Goal: Information Seeking & Learning: Learn about a topic

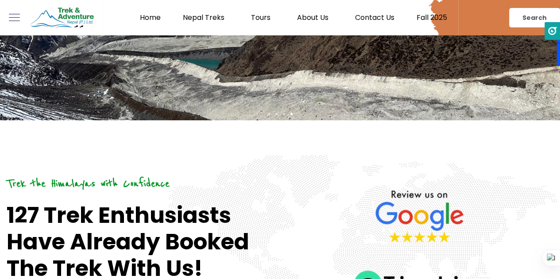
scroll to position [177, 0]
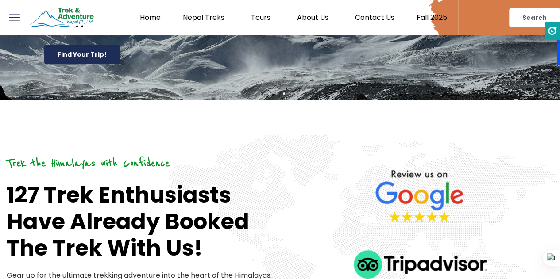
click at [429, 18] on link "Fall 2025" at bounding box center [432, 17] width 53 height 9
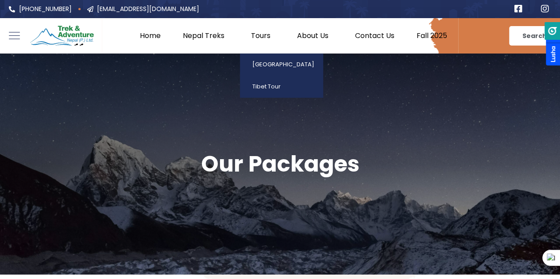
click at [266, 37] on link "Tours" at bounding box center [263, 35] width 46 height 9
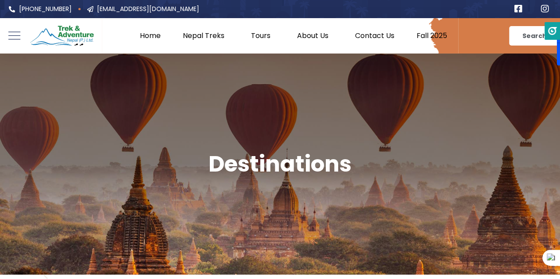
click at [9, 38] on div at bounding box center [51, 35] width 102 height 35
click at [15, 37] on icon at bounding box center [14, 35] width 12 height 12
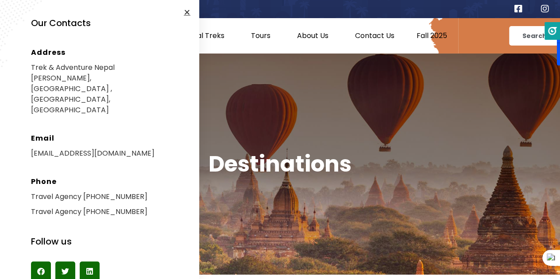
scroll to position [305, 0]
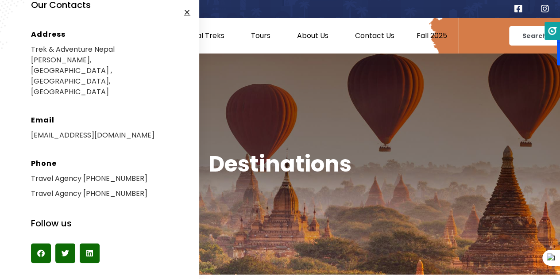
click at [389, 156] on h1 "Destinations" at bounding box center [280, 164] width 560 height 27
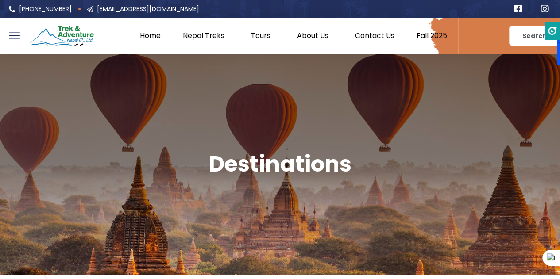
click at [421, 39] on link "Fall 2025" at bounding box center [432, 35] width 53 height 9
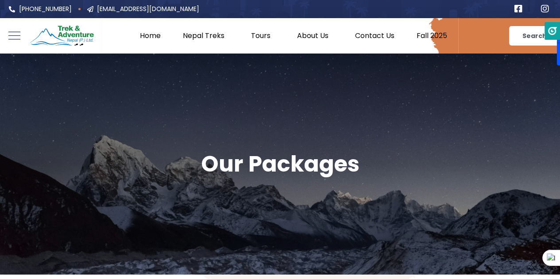
click at [18, 39] on rect at bounding box center [14, 39] width 12 height 0
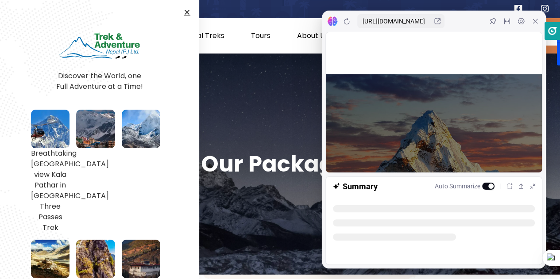
click at [260, 105] on div at bounding box center [280, 164] width 560 height 221
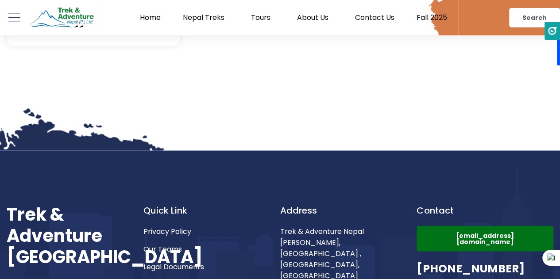
scroll to position [871, 0]
